Goal: Navigation & Orientation: Find specific page/section

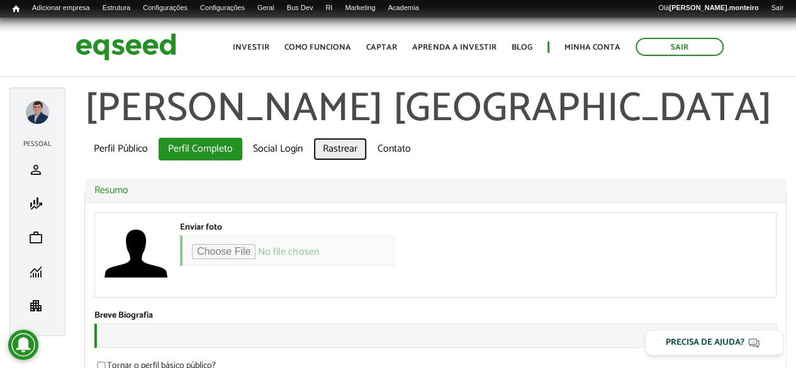
click at [337, 149] on link "Rastrear" at bounding box center [341, 149] width 54 height 23
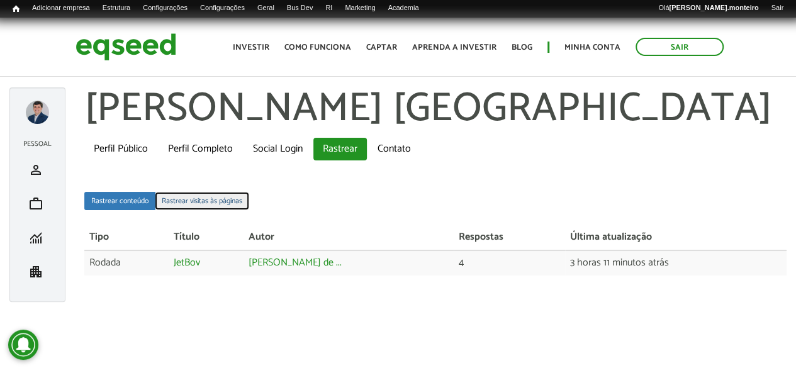
click at [201, 193] on link "Rastrear visitas às páginas" at bounding box center [202, 201] width 94 height 18
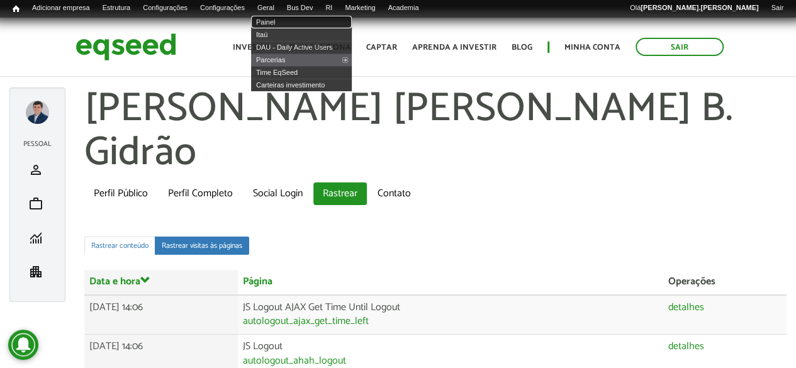
click at [281, 24] on link "Painel" at bounding box center [301, 22] width 101 height 13
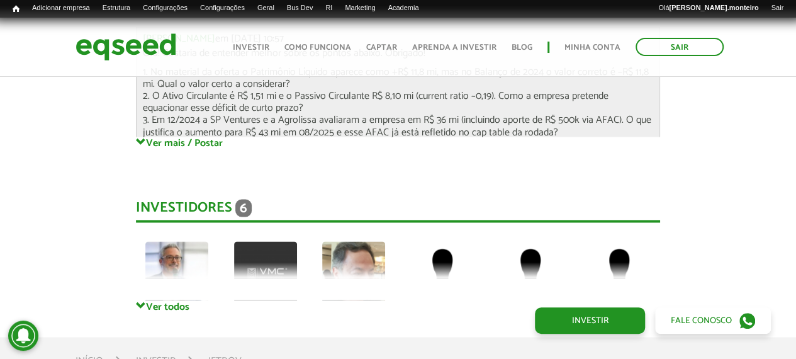
scroll to position [3338, 0]
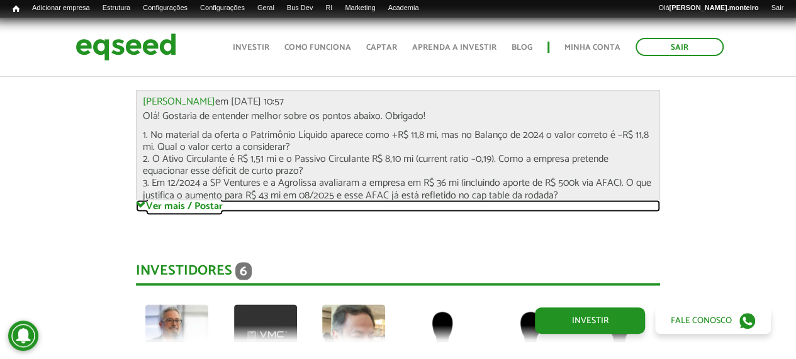
click at [186, 200] on link "Ver mais / Postar" at bounding box center [398, 206] width 524 height 12
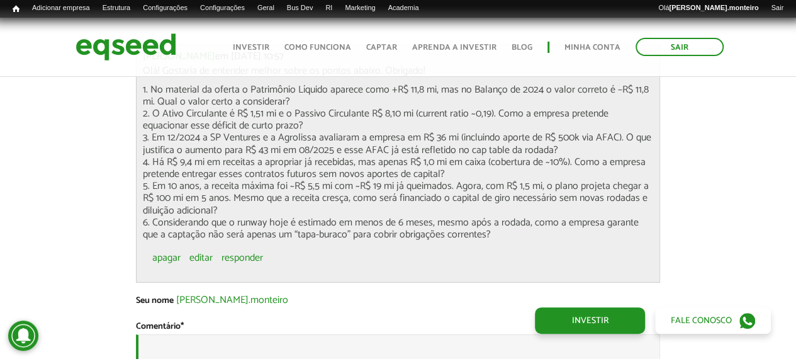
scroll to position [4078, 0]
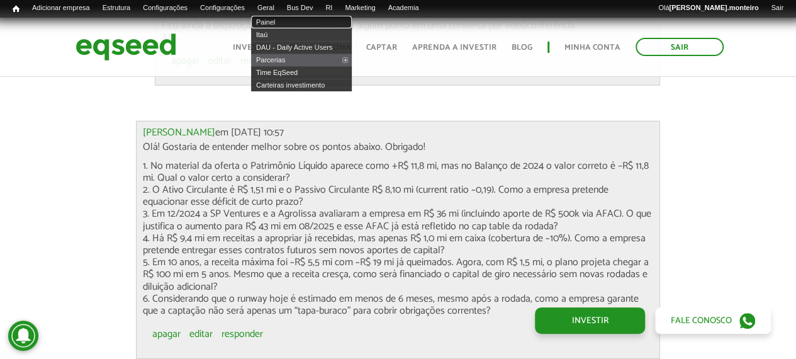
click at [287, 22] on link "Painel" at bounding box center [301, 22] width 101 height 13
